Goal: Obtain resource: Download file/media

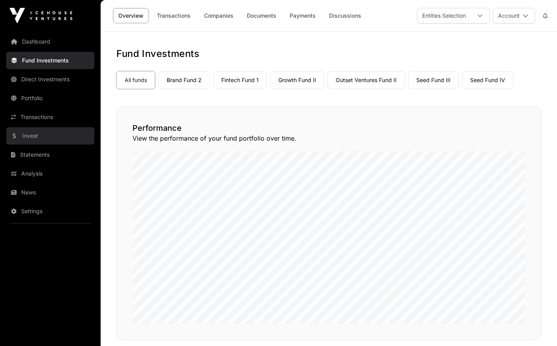
click at [39, 137] on link "Invest" at bounding box center [50, 135] width 88 height 17
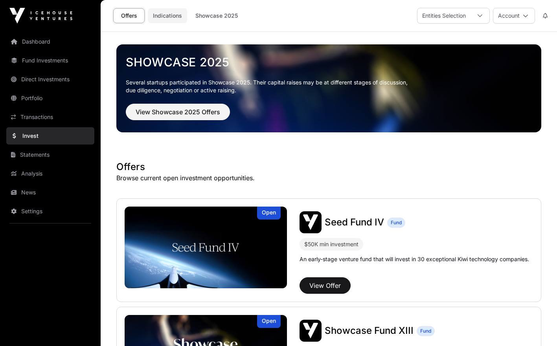
click at [171, 13] on link "Indications" at bounding box center [167, 15] width 39 height 15
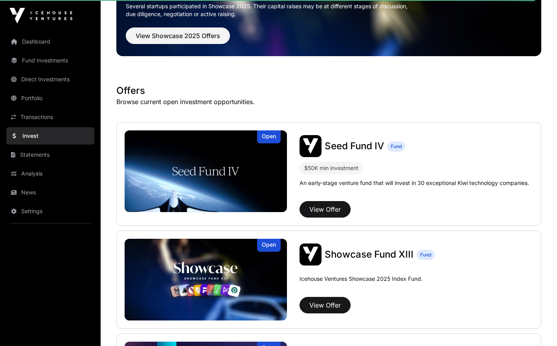
scroll to position [28, 0]
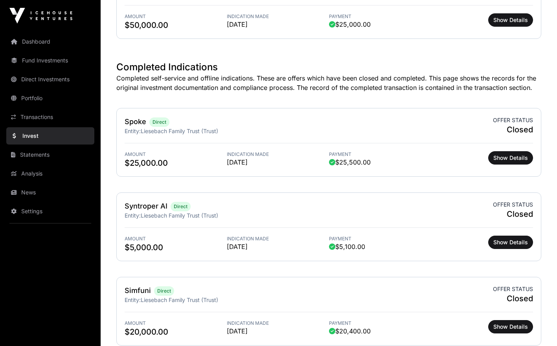
scroll to position [864, 0]
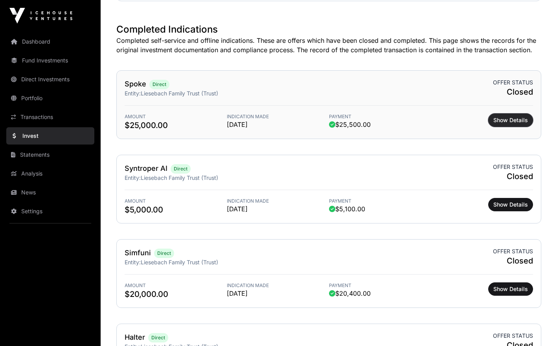
click at [503, 121] on span "Show Details" at bounding box center [510, 120] width 35 height 8
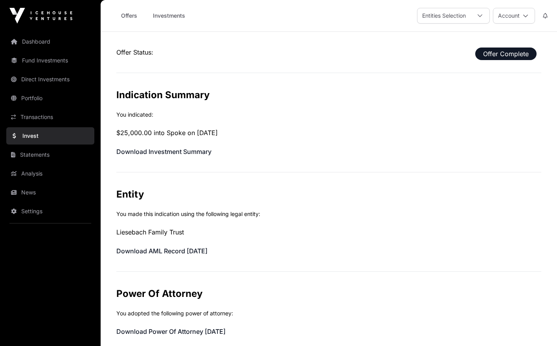
click at [498, 54] on span "Offer Complete" at bounding box center [505, 54] width 61 height 13
click at [206, 250] on link "Download AML Record [DATE]" at bounding box center [161, 251] width 91 height 8
